Goal: Information Seeking & Learning: Learn about a topic

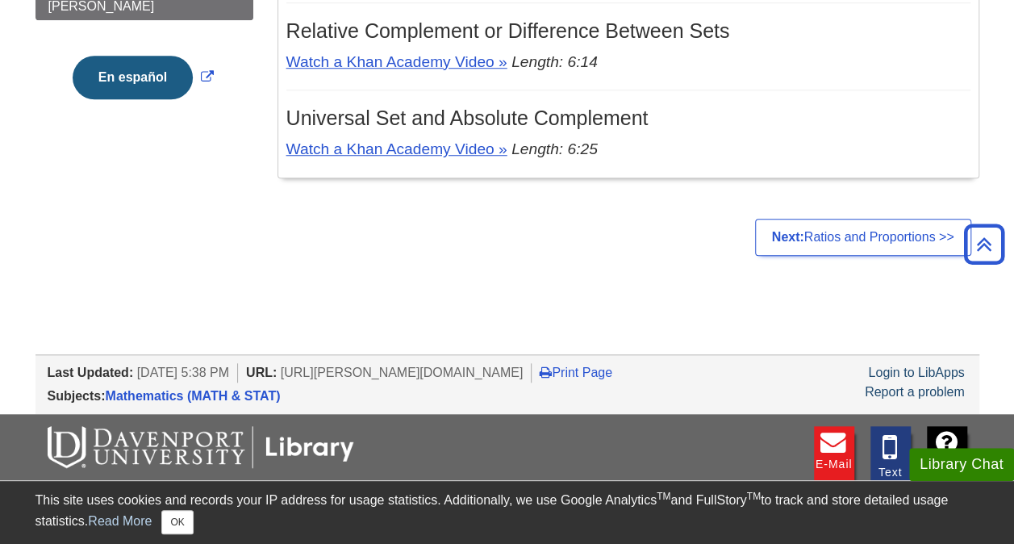
scroll to position [606, 0]
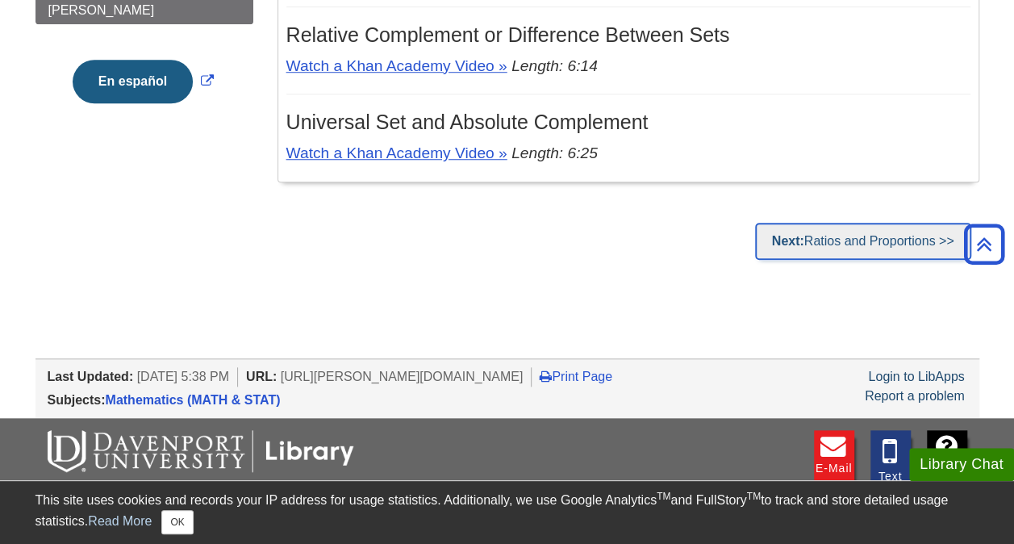
click at [798, 235] on strong "Next:" at bounding box center [788, 241] width 32 height 14
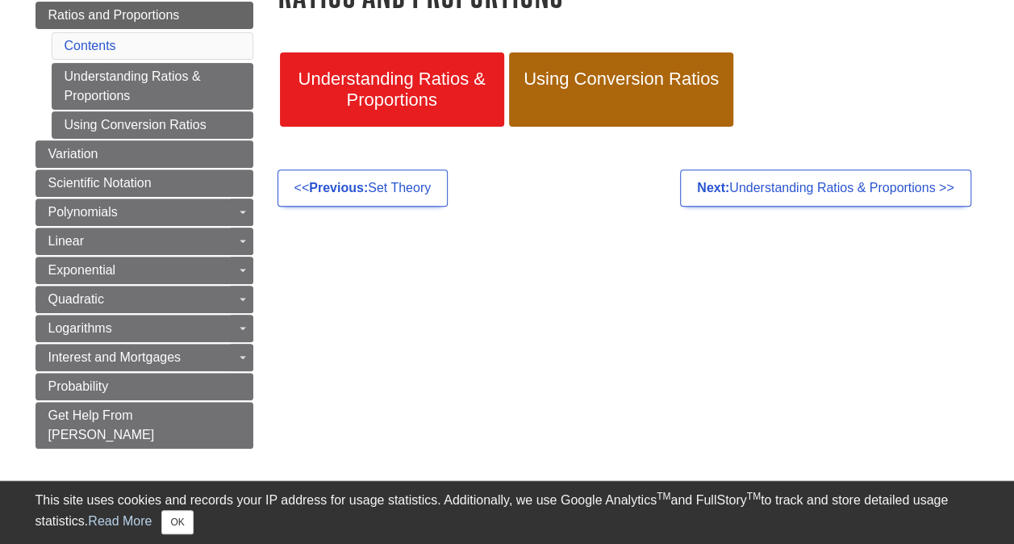
scroll to position [294, 0]
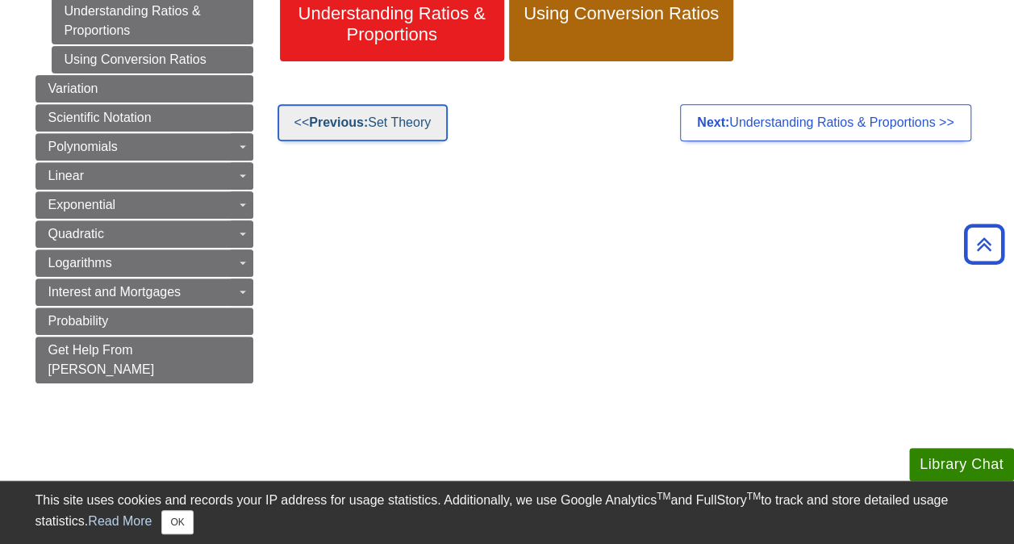
click at [339, 112] on link "<< Previous: Set Theory" at bounding box center [362, 122] width 171 height 37
